Goal: Information Seeking & Learning: Learn about a topic

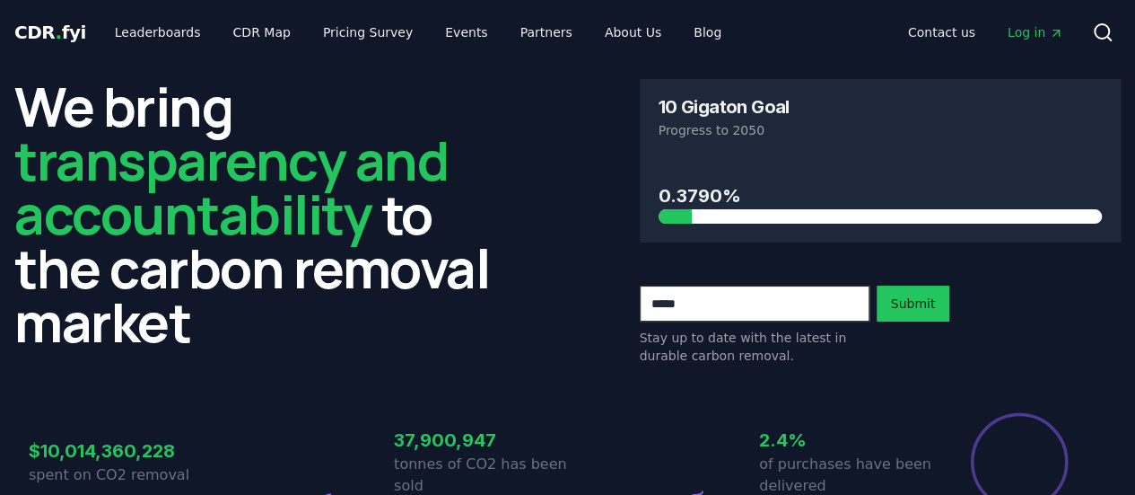
drag, startPoint x: 660, startPoint y: 105, endPoint x: 783, endPoint y: 107, distance: 123.9
click at [792, 106] on div "10 Gigaton Goal" at bounding box center [881, 107] width 444 height 18
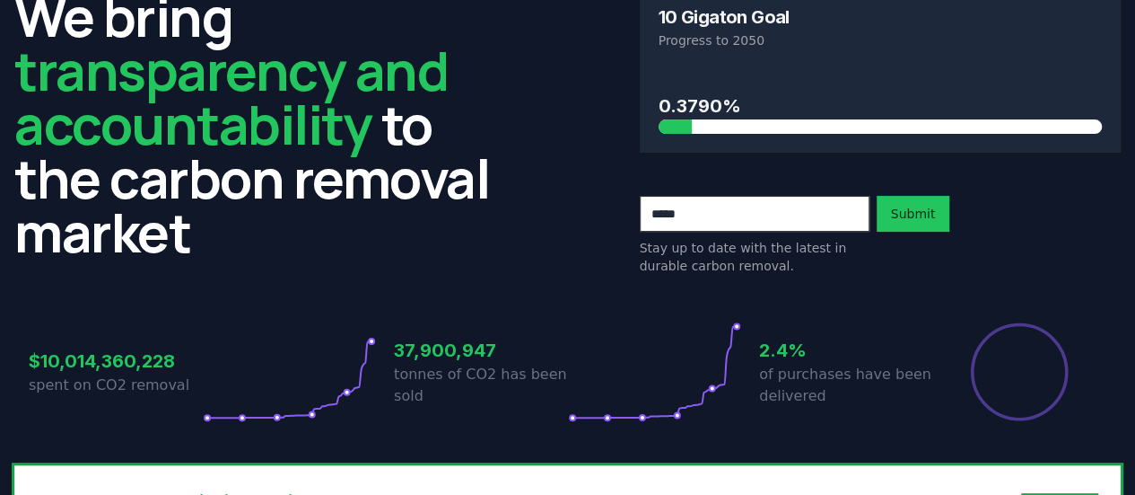
scroll to position [179, 0]
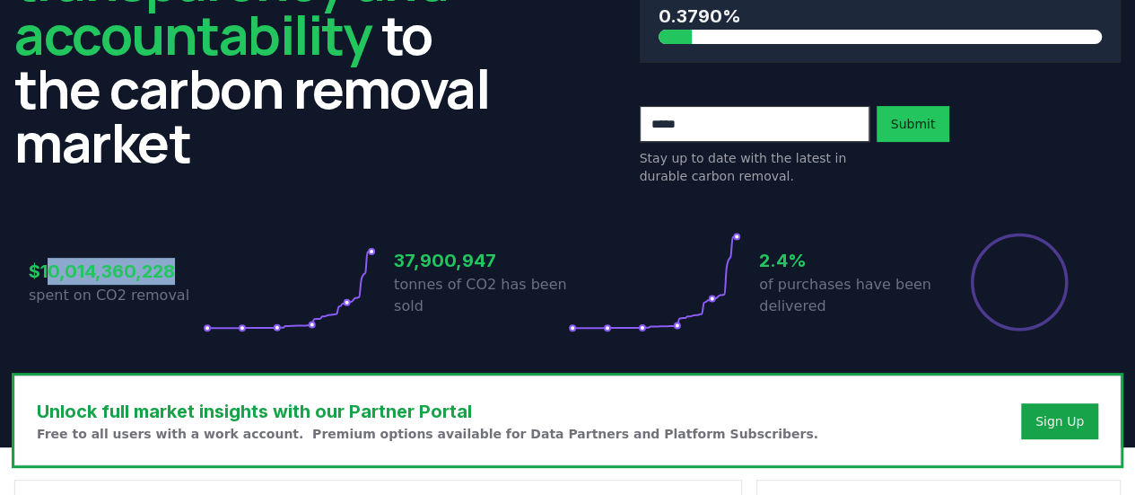
drag, startPoint x: 49, startPoint y: 274, endPoint x: 180, endPoint y: 275, distance: 131.0
click at [180, 275] on h3 "$10,014,360,228" at bounding box center [116, 271] width 174 height 27
drag, startPoint x: 44, startPoint y: 272, endPoint x: 153, endPoint y: 274, distance: 108.6
click at [153, 274] on h3 "$10,014,360,228" at bounding box center [116, 271] width 174 height 27
drag, startPoint x: 128, startPoint y: 301, endPoint x: 146, endPoint y: 302, distance: 18.0
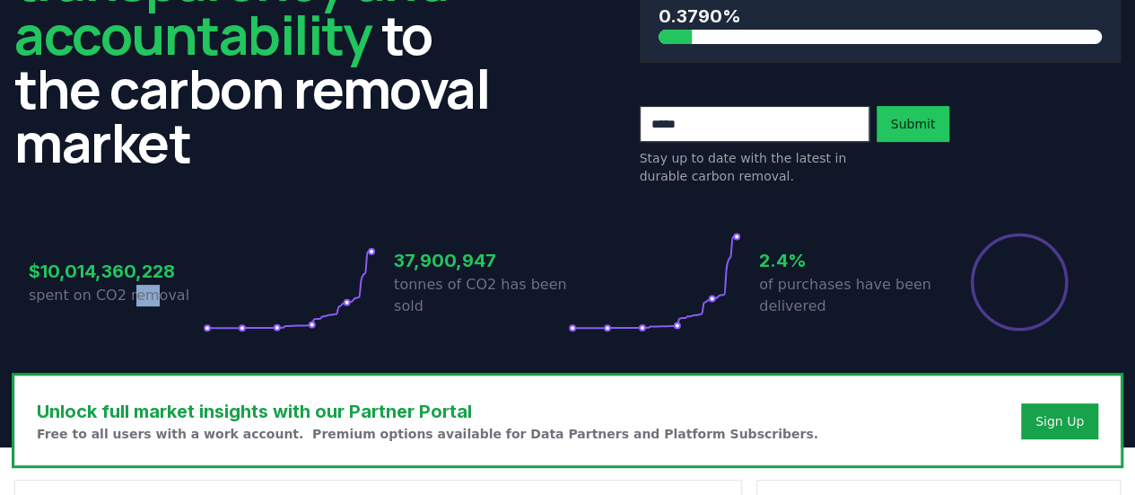
click at [146, 302] on p "spent on CO2 removal" at bounding box center [116, 295] width 174 height 22
drag, startPoint x: 458, startPoint y: 261, endPoint x: 482, endPoint y: 265, distance: 24.5
click at [482, 263] on h3 "37,900,947" at bounding box center [481, 260] width 174 height 27
drag, startPoint x: 464, startPoint y: 281, endPoint x: 573, endPoint y: 290, distance: 109.0
click at [573, 290] on div "37,900,947 tonnes of CO2 has been sold" at bounding box center [567, 282] width 347 height 101
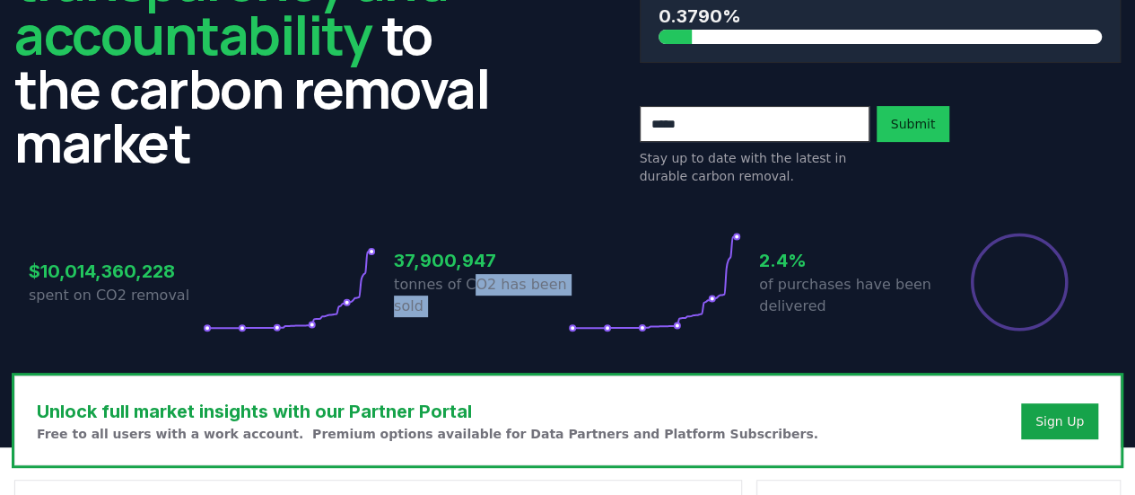
click at [400, 311] on p "tonnes of CO2 has been sold" at bounding box center [481, 295] width 174 height 43
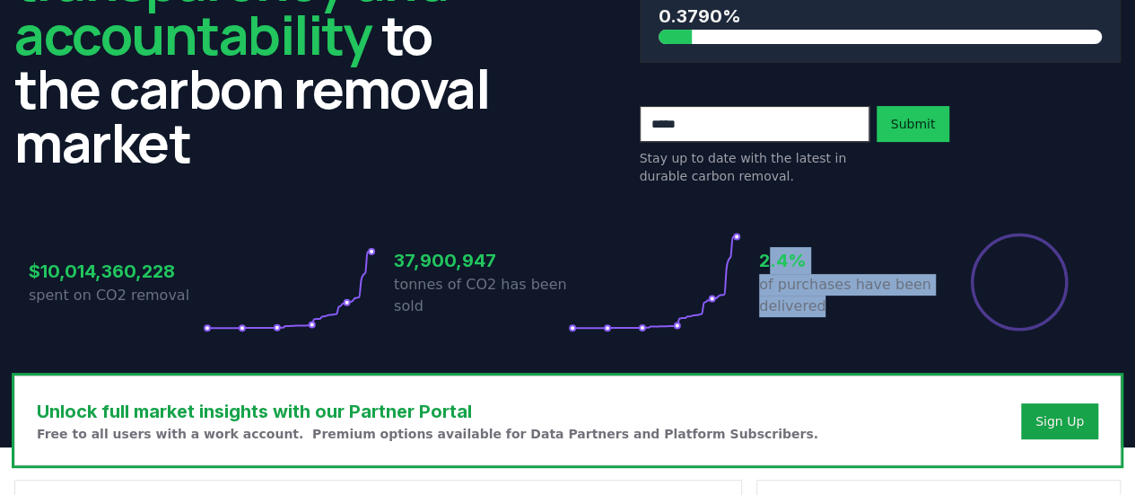
drag, startPoint x: 769, startPoint y: 258, endPoint x: 881, endPoint y: 302, distance: 120.5
click at [881, 302] on div "2.4% of purchases have been delivered" at bounding box center [846, 282] width 174 height 101
click at [757, 279] on div "$10,014,360,228 spent on CO2 removal 37,900,947 tonnes of CO2 has been sold 2.4…" at bounding box center [568, 282] width 1078 height 101
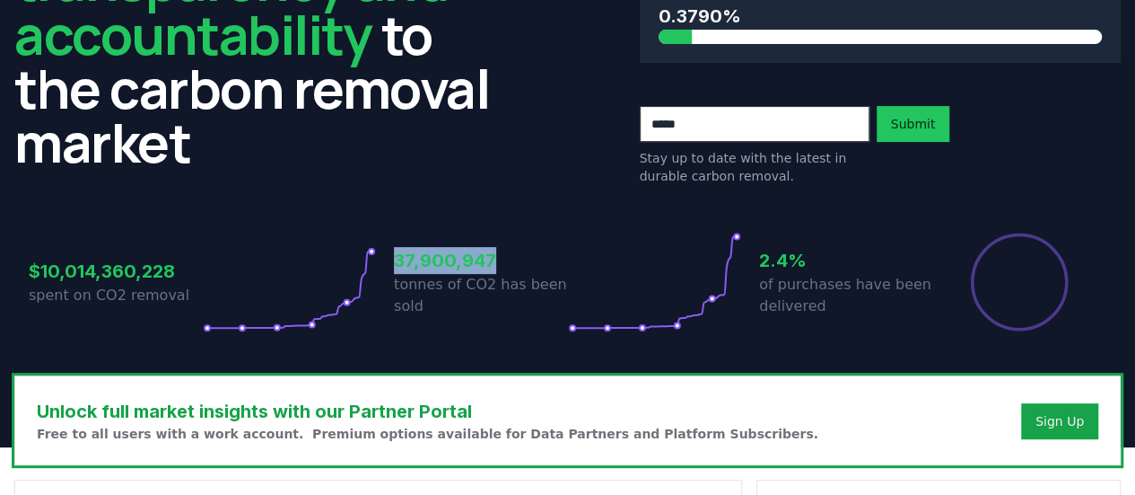
drag, startPoint x: 399, startPoint y: 257, endPoint x: 497, endPoint y: 259, distance: 97.9
click at [497, 259] on h3 "37,900,947" at bounding box center [481, 260] width 174 height 27
drag, startPoint x: 753, startPoint y: 261, endPoint x: 825, endPoint y: 263, distance: 71.8
click at [825, 263] on div "$10,014,360,228 spent on CO2 removal 37,900,947 tonnes of CO2 has been sold 2.4…" at bounding box center [568, 282] width 1078 height 101
drag, startPoint x: 391, startPoint y: 257, endPoint x: 538, endPoint y: 274, distance: 147.3
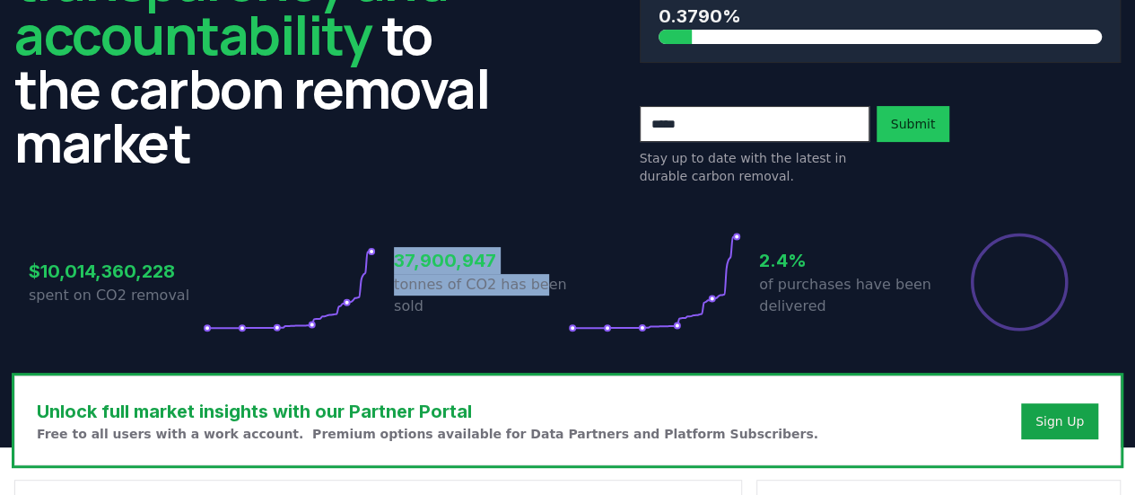
click at [538, 274] on div "$10,014,360,228 spent on CO2 removal 37,900,947 tonnes of CO2 has been sold 2.4…" at bounding box center [568, 282] width 1078 height 101
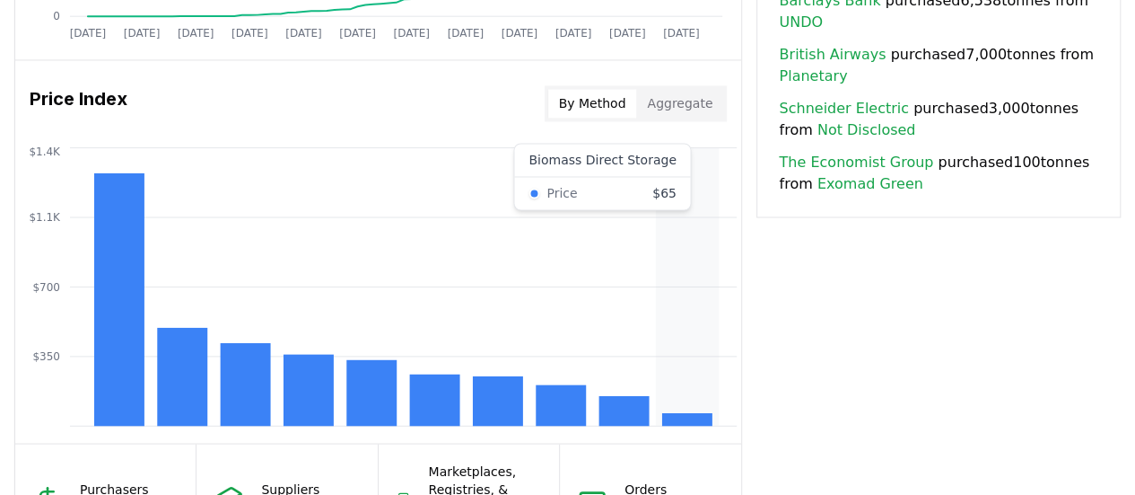
scroll to position [1615, 0]
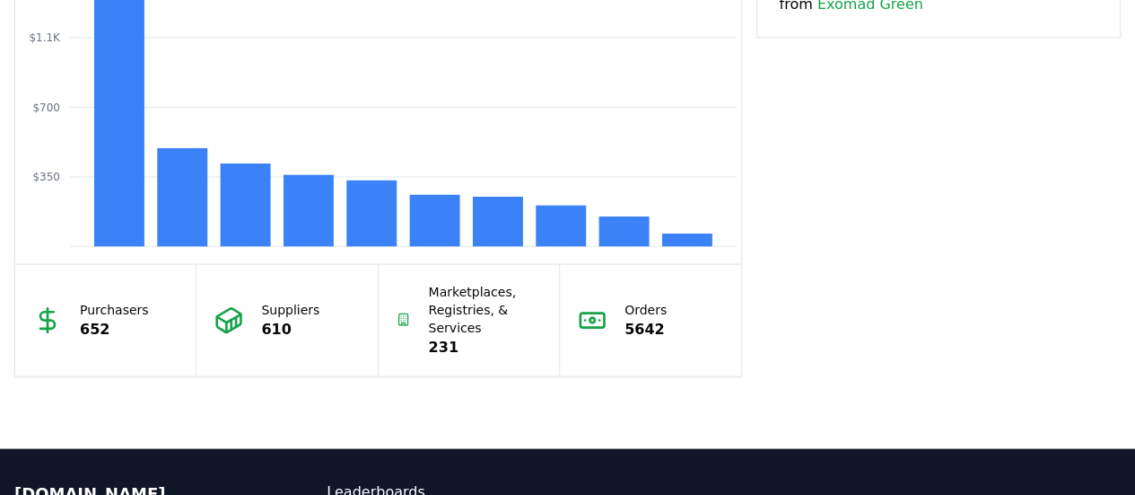
click at [109, 304] on p "Purchasers" at bounding box center [114, 309] width 69 height 18
drag, startPoint x: 88, startPoint y: 324, endPoint x: 43, endPoint y: 330, distance: 45.3
click at [83, 326] on p "652" at bounding box center [114, 329] width 69 height 22
click at [266, 318] on p "610" at bounding box center [290, 329] width 58 height 22
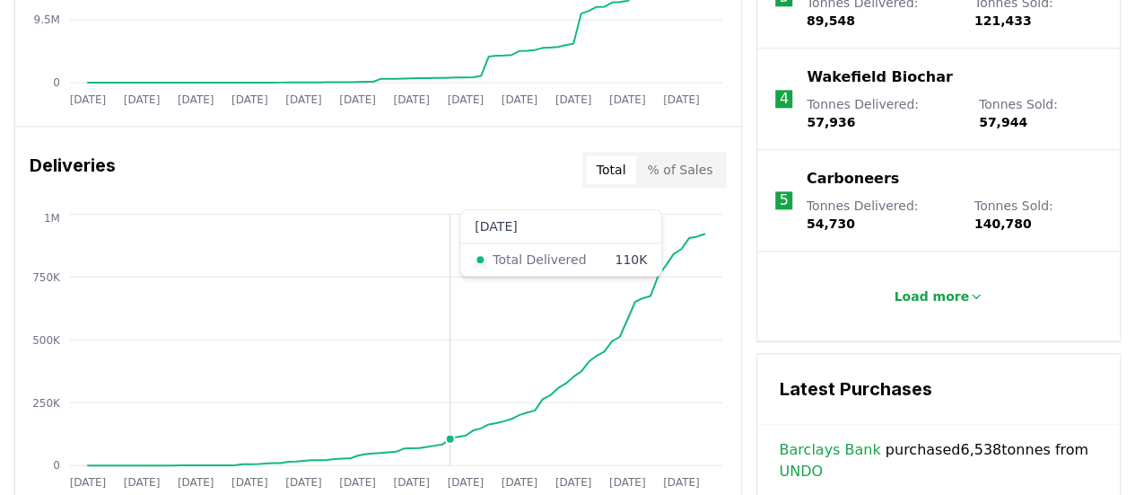
scroll to position [897, 0]
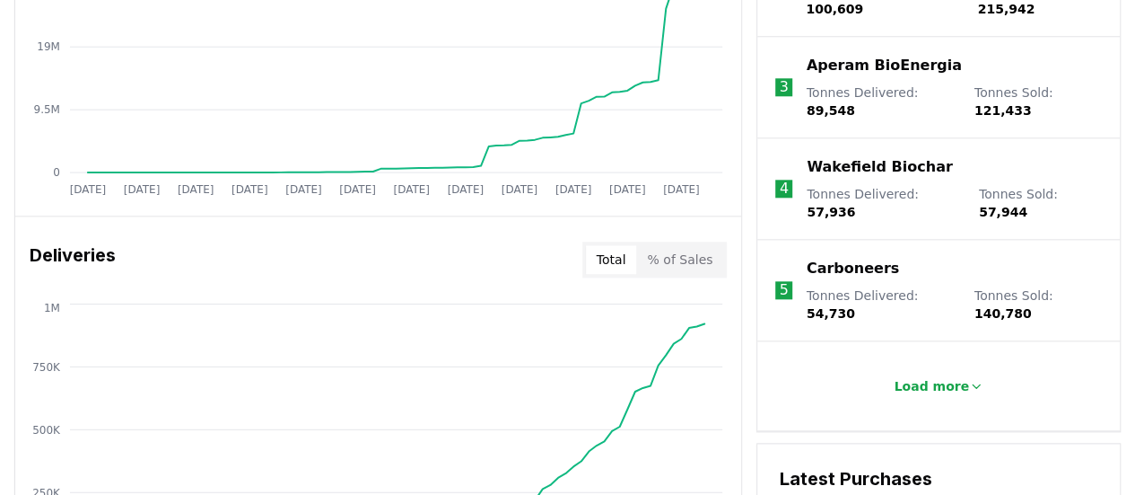
click at [950, 138] on li "4 Wakefield Biochar Tonnes Delivered : 57,936 Tonnes Sold : 57,944" at bounding box center [938, 188] width 363 height 101
click at [923, 377] on p "Load more" at bounding box center [931, 386] width 75 height 18
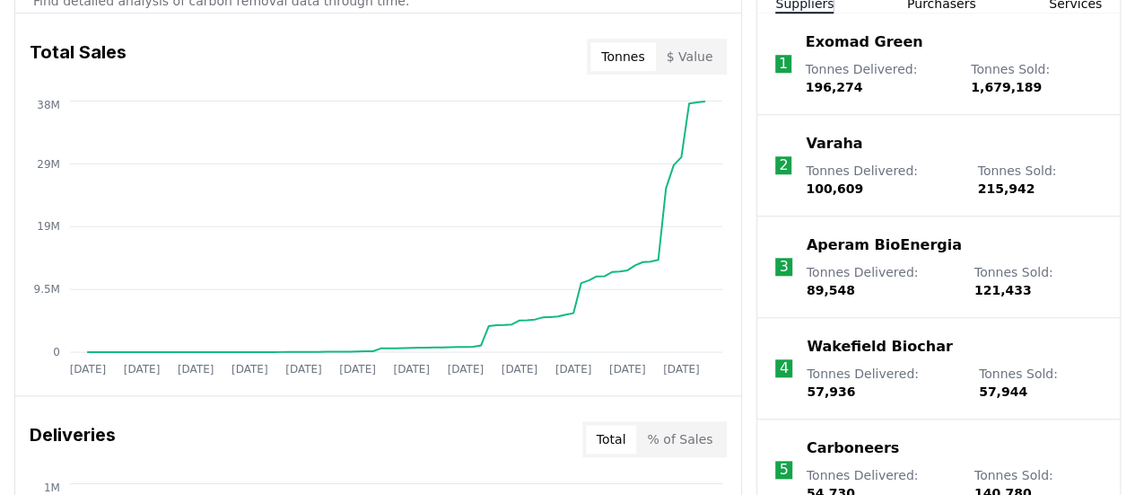
scroll to position [628, 0]
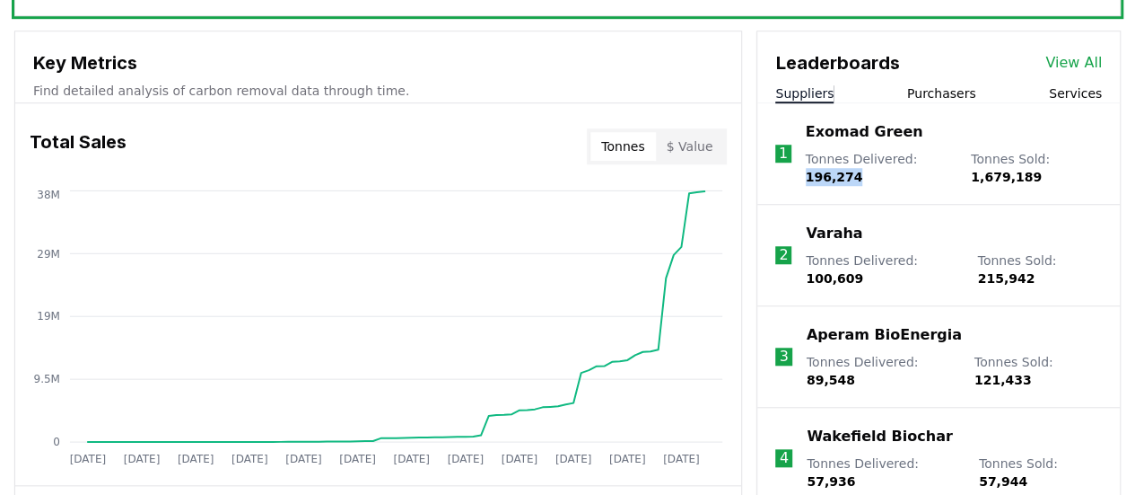
drag, startPoint x: 807, startPoint y: 171, endPoint x: 873, endPoint y: 179, distance: 66.9
click at [873, 179] on p "Tonnes Delivered : 196,274" at bounding box center [879, 168] width 147 height 36
drag, startPoint x: 908, startPoint y: 267, endPoint x: 941, endPoint y: 270, distance: 32.4
click at [941, 270] on li "2 Varaha Tonnes Delivered : 100,609 Tonnes Sold : 215,942" at bounding box center [938, 255] width 363 height 101
click at [896, 215] on li "2 Varaha Tonnes Delivered : 100,609 Tonnes Sold : 215,942" at bounding box center [938, 255] width 363 height 101
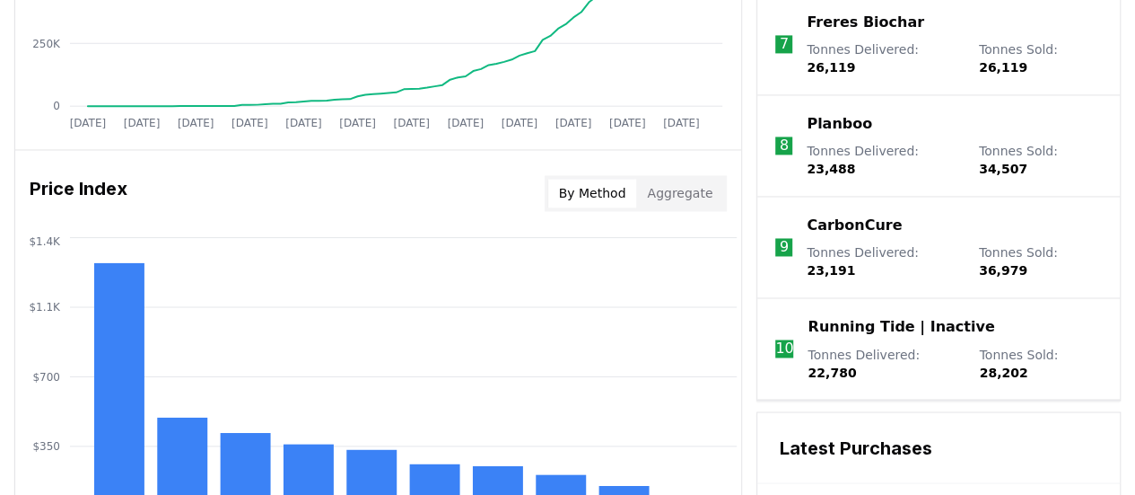
scroll to position [1526, 0]
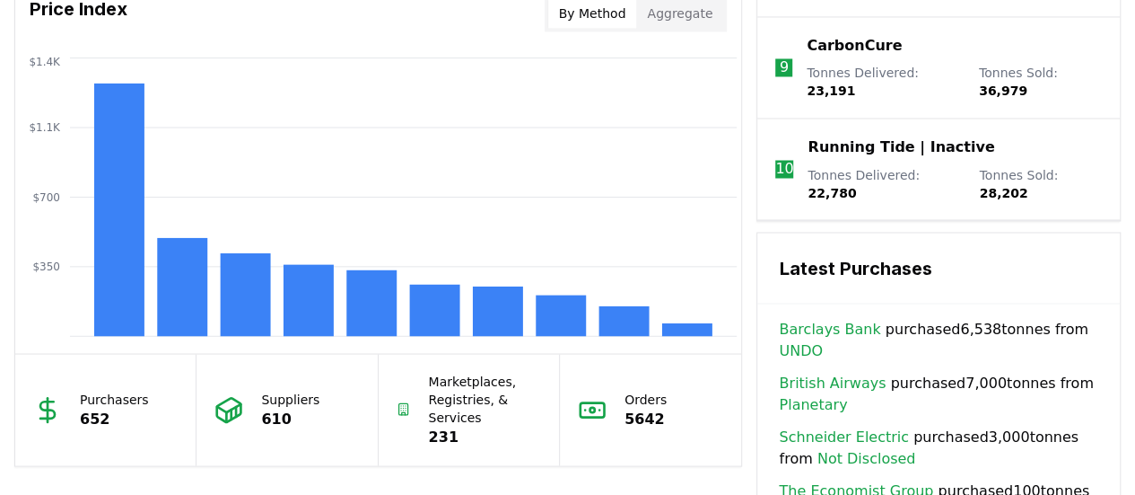
click at [876, 318] on span "Barclays Bank purchased 6,538 tonnes from UNDO" at bounding box center [938, 339] width 319 height 43
drag, startPoint x: 876, startPoint y: 222, endPoint x: 1042, endPoint y: 227, distance: 166.1
click at [1042, 318] on span "Barclays Bank purchased 6,538 tonnes from UNDO" at bounding box center [938, 339] width 319 height 43
drag, startPoint x: 885, startPoint y: 274, endPoint x: 1048, endPoint y: 272, distance: 163.3
click at [1048, 372] on span "British Airways purchased 7,000 tonnes from Planetary" at bounding box center [938, 393] width 319 height 43
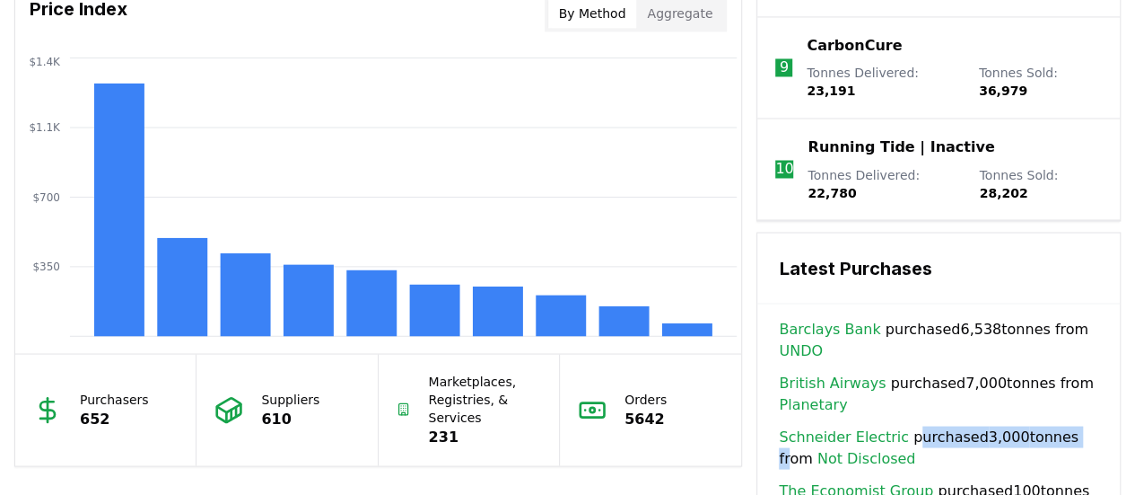
drag, startPoint x: 903, startPoint y: 335, endPoint x: 1062, endPoint y: 333, distance: 158.9
click at [1062, 425] on span "[PERSON_NAME] Electric purchased 3,000 tonnes from Not Disclosed" at bounding box center [938, 446] width 319 height 43
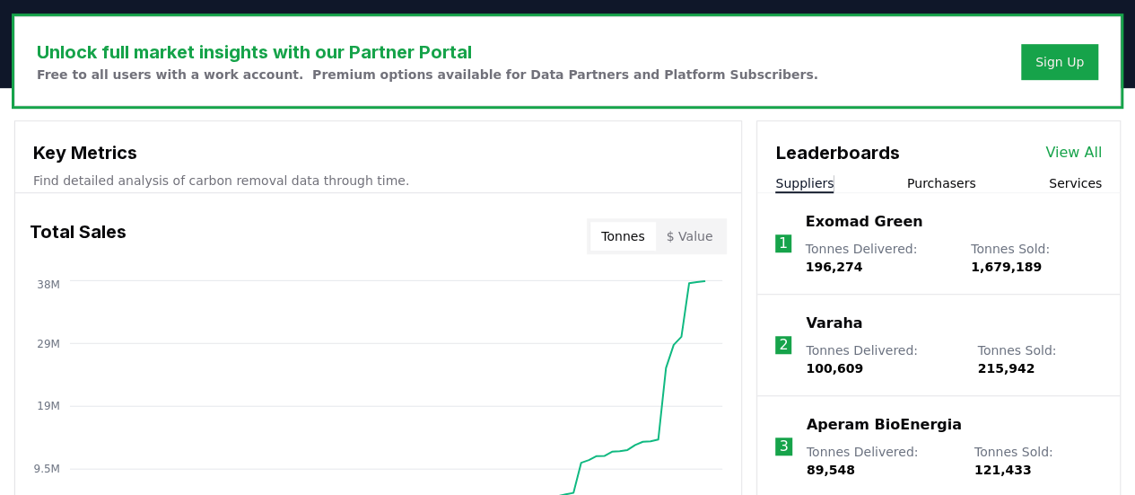
scroll to position [808, 0]
